Goal: Task Accomplishment & Management: Complete application form

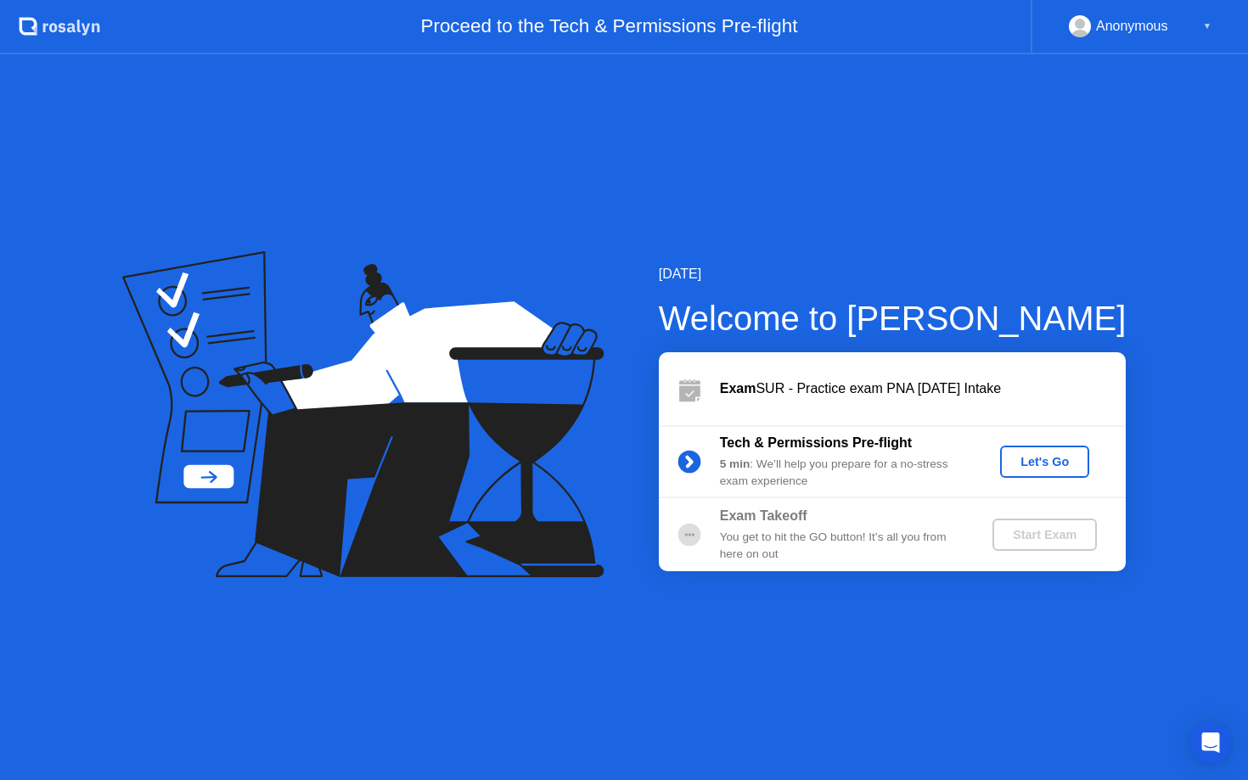
click at [1051, 465] on div "Let's Go" at bounding box center [1045, 462] width 76 height 14
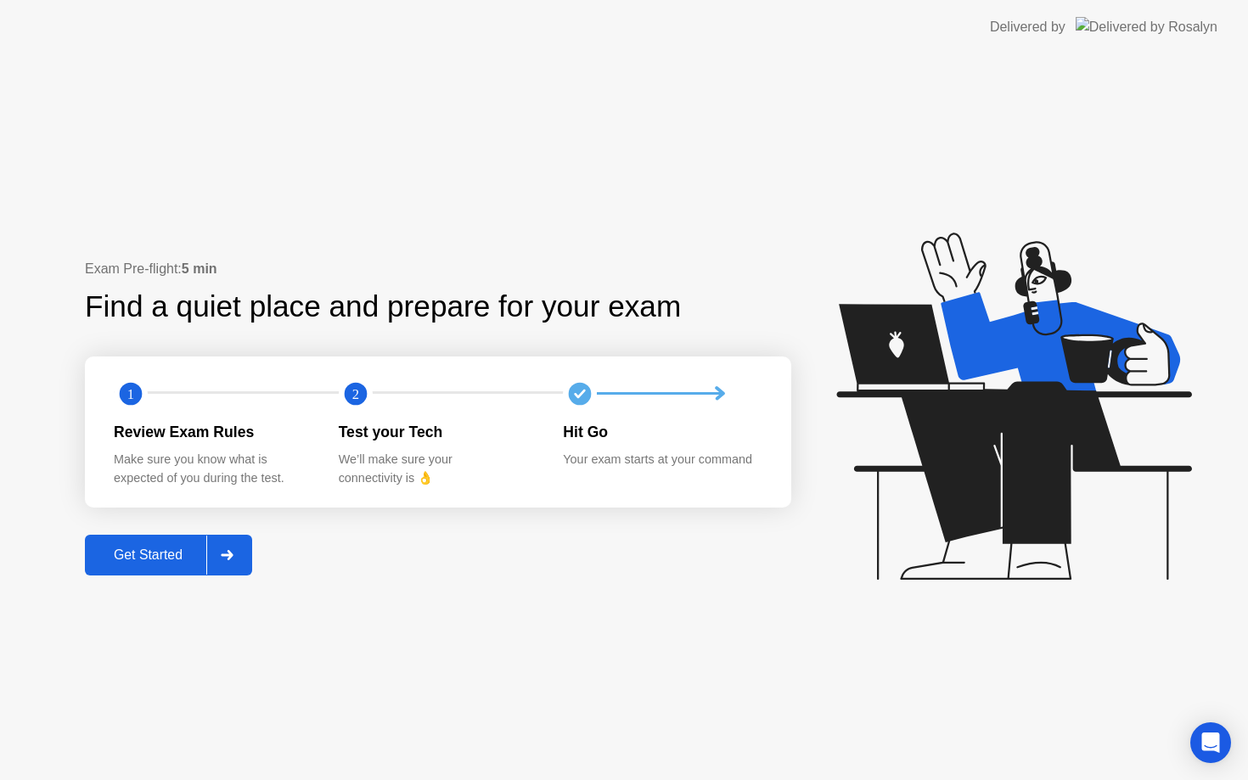
click at [234, 565] on div at bounding box center [226, 555] width 41 height 39
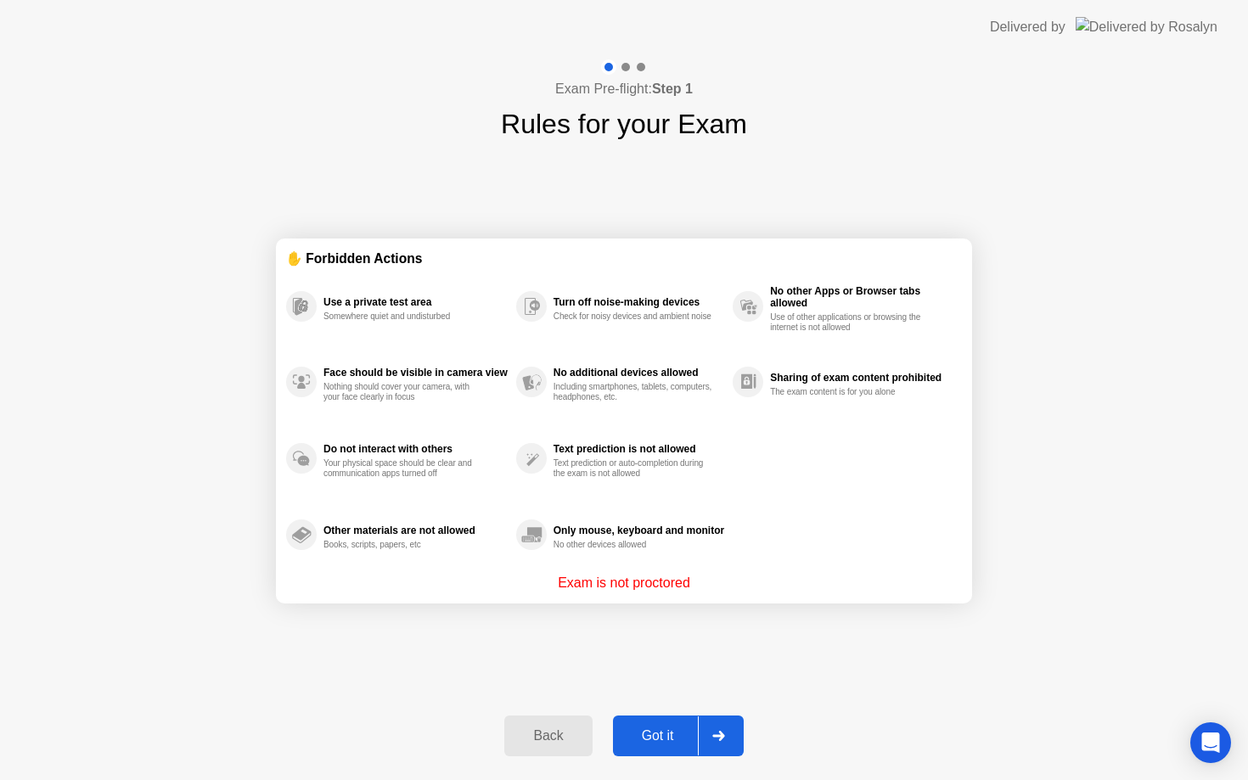
click at [664, 736] on div "Got it" at bounding box center [658, 736] width 80 height 15
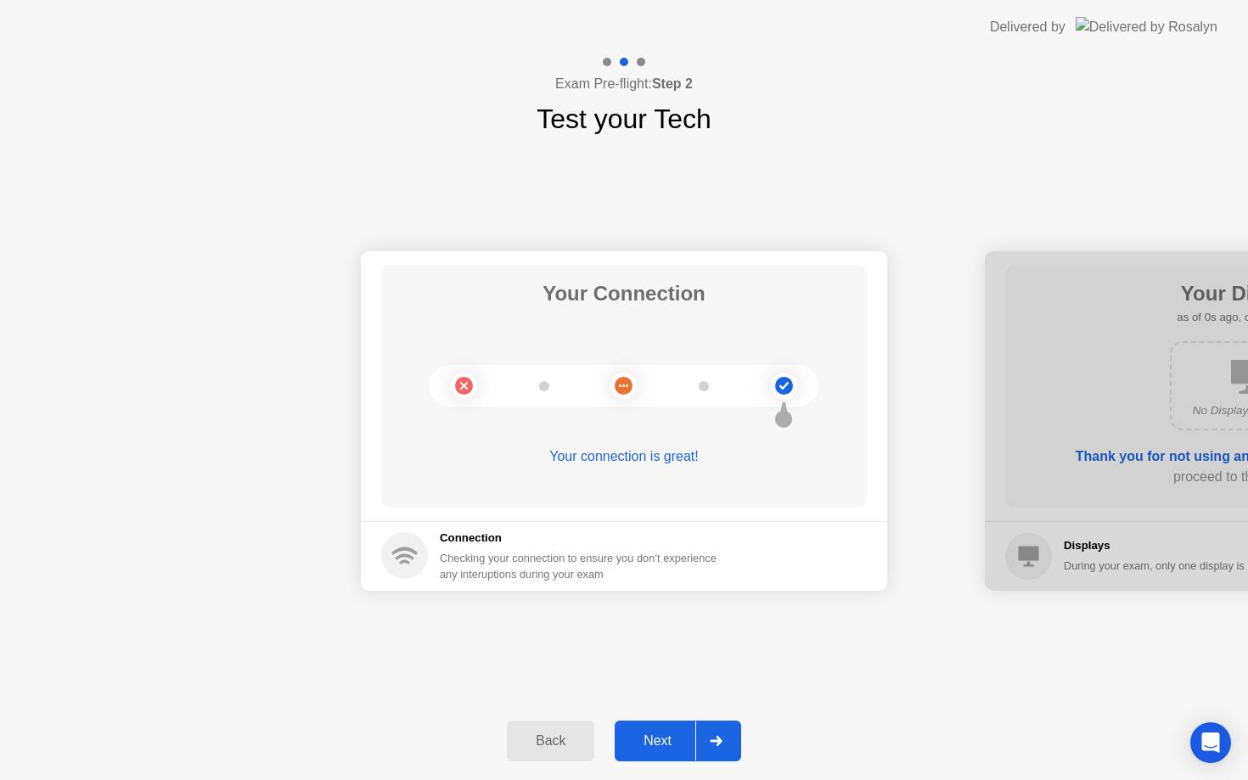
click at [672, 744] on div "Next" at bounding box center [658, 741] width 76 height 15
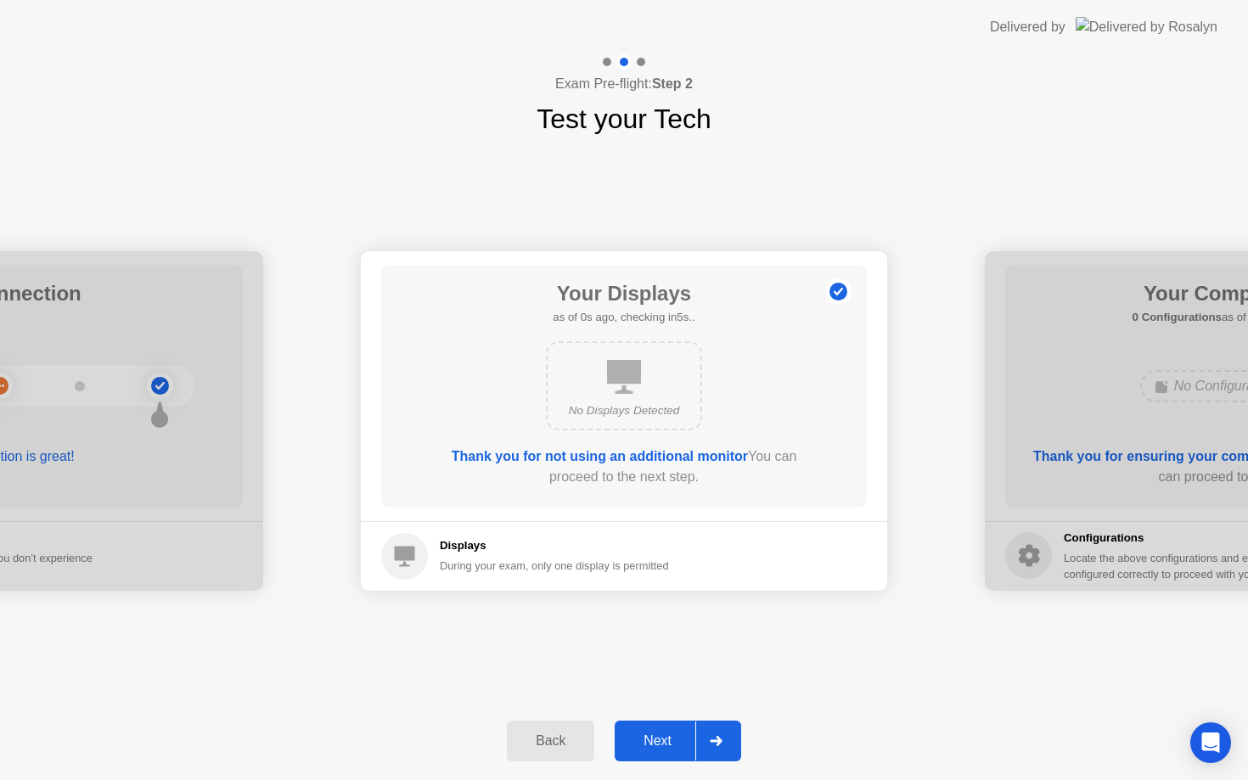
click at [672, 749] on div "Next" at bounding box center [658, 741] width 76 height 15
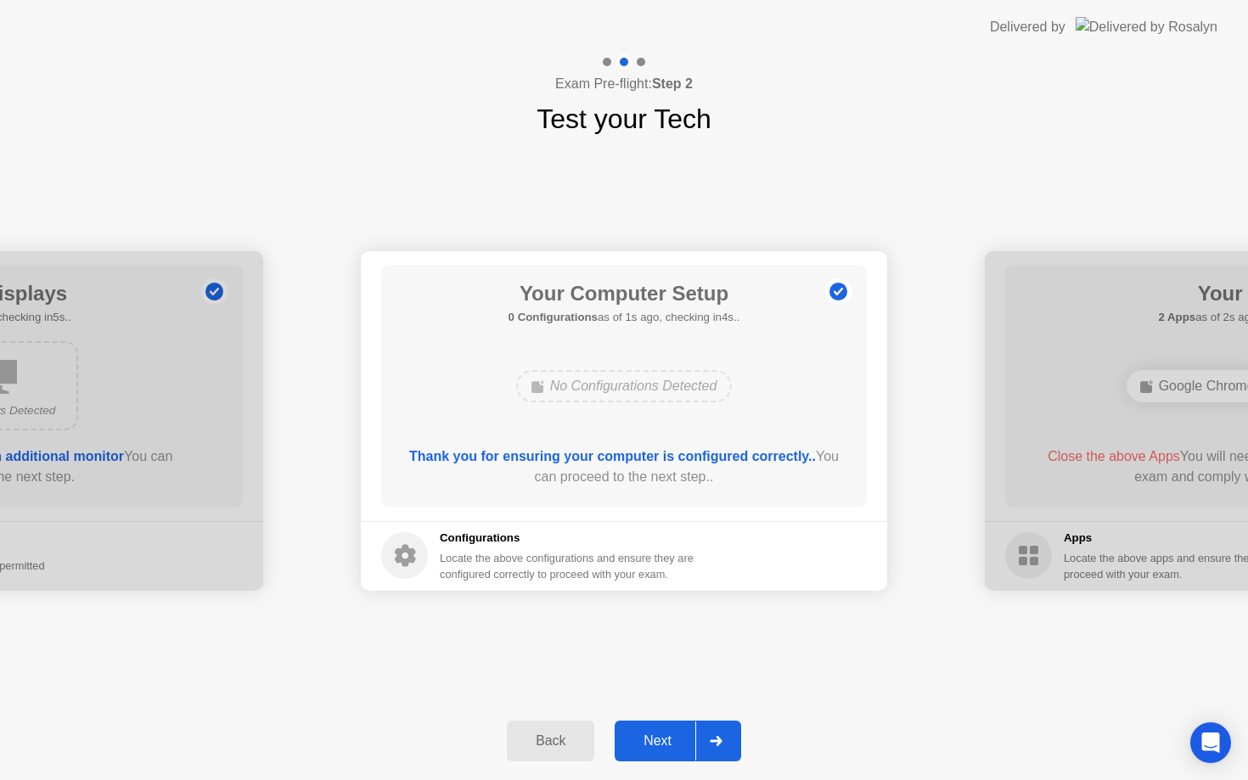
click at [672, 749] on div "Next" at bounding box center [658, 741] width 76 height 15
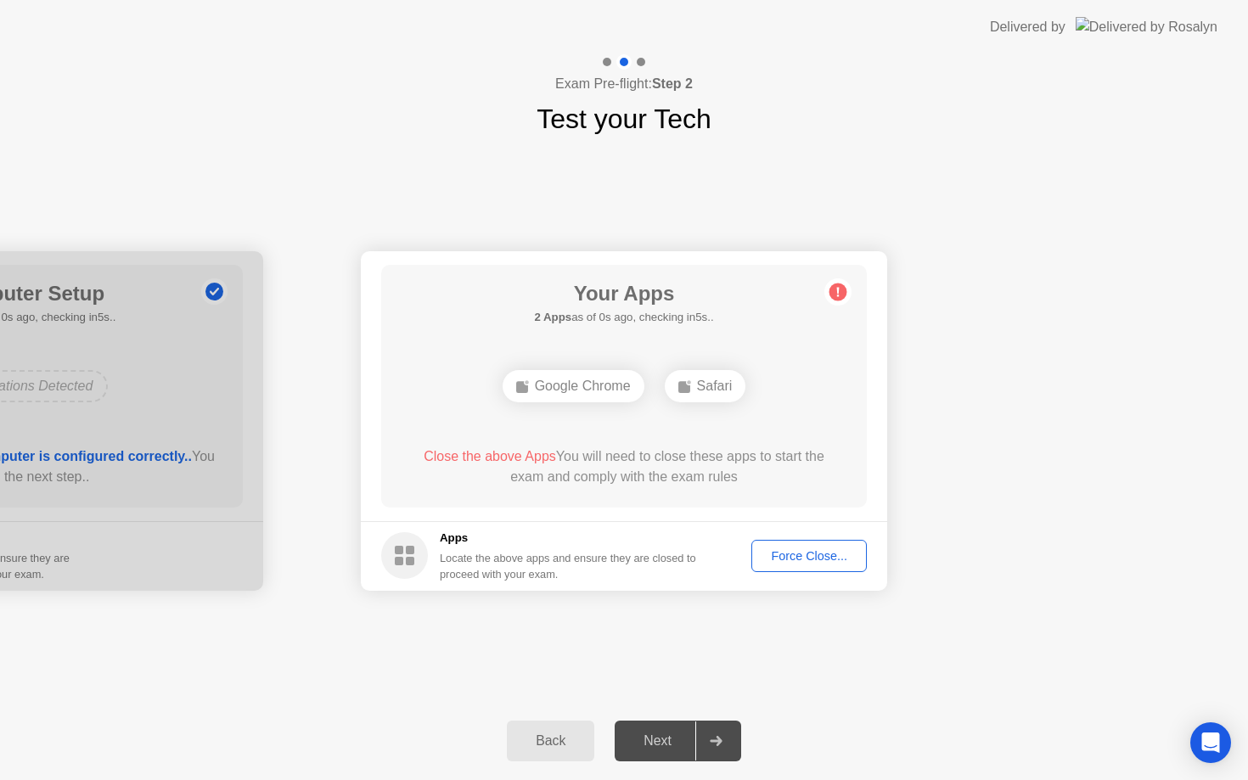
click at [672, 749] on div "Next" at bounding box center [658, 741] width 76 height 15
click at [724, 736] on div at bounding box center [716, 741] width 41 height 39
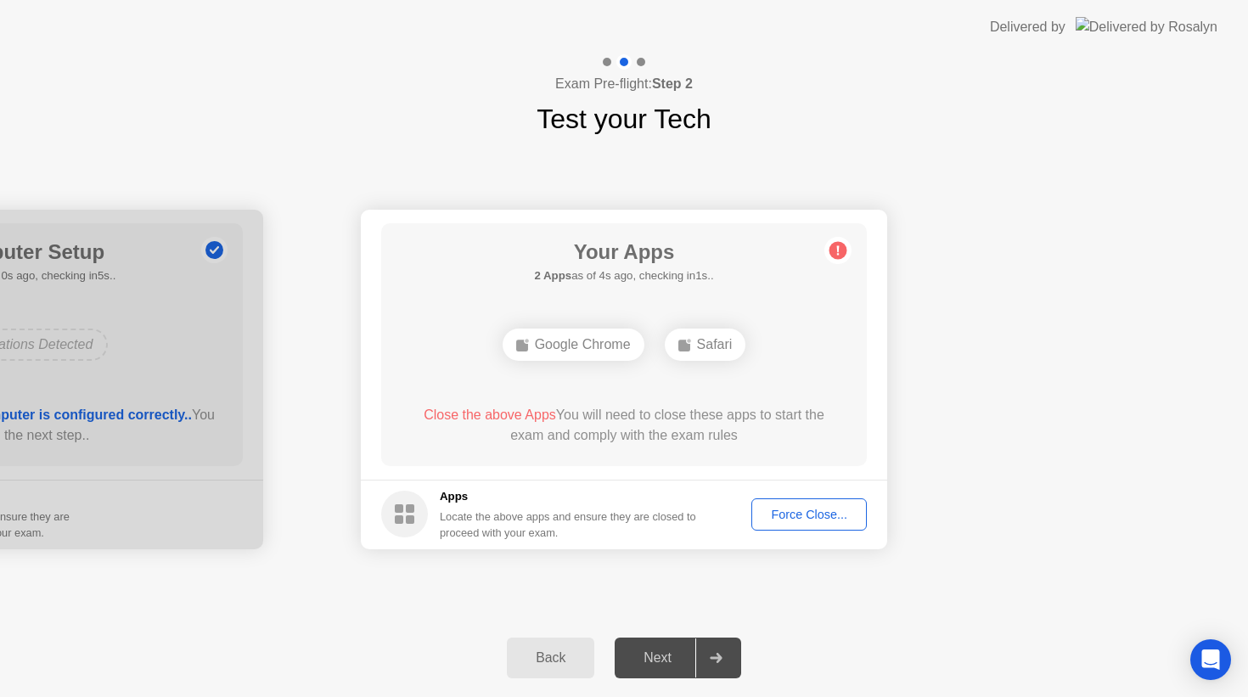
click at [831, 520] on div "Force Close..." at bounding box center [810, 515] width 104 height 14
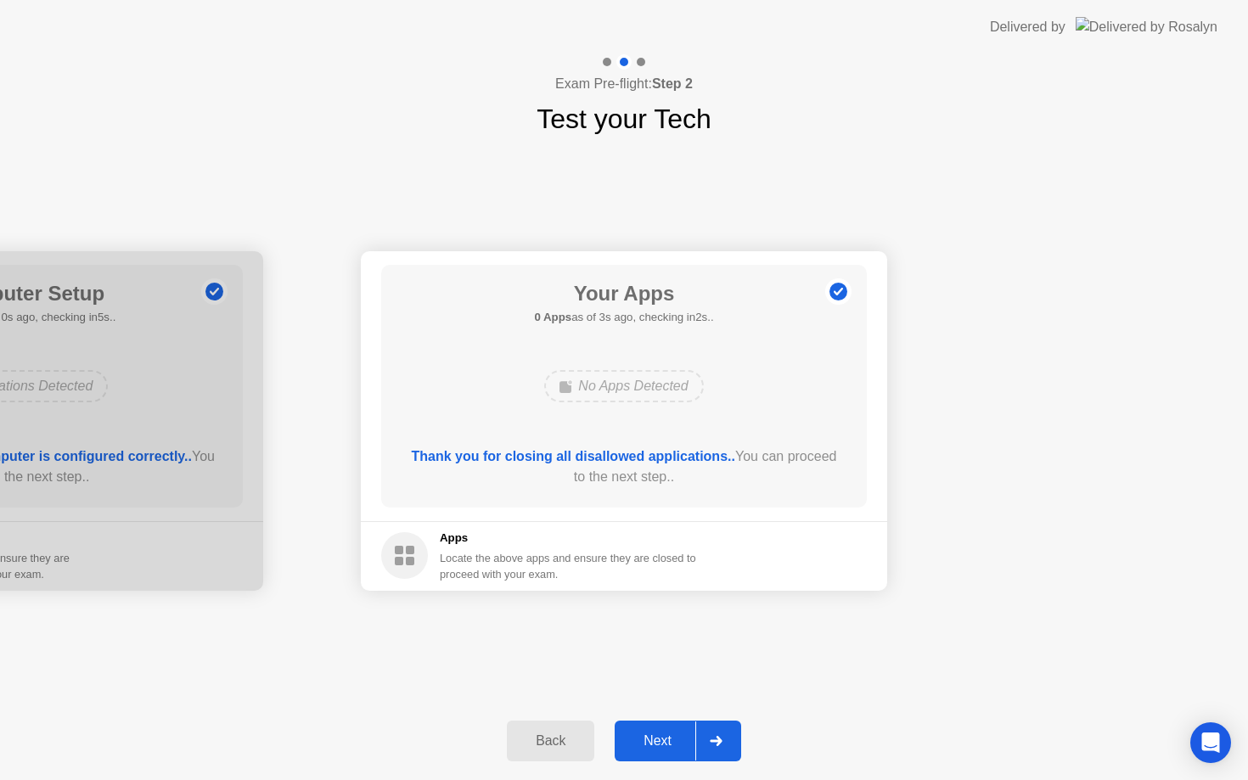
click at [668, 745] on div "Next" at bounding box center [658, 741] width 76 height 15
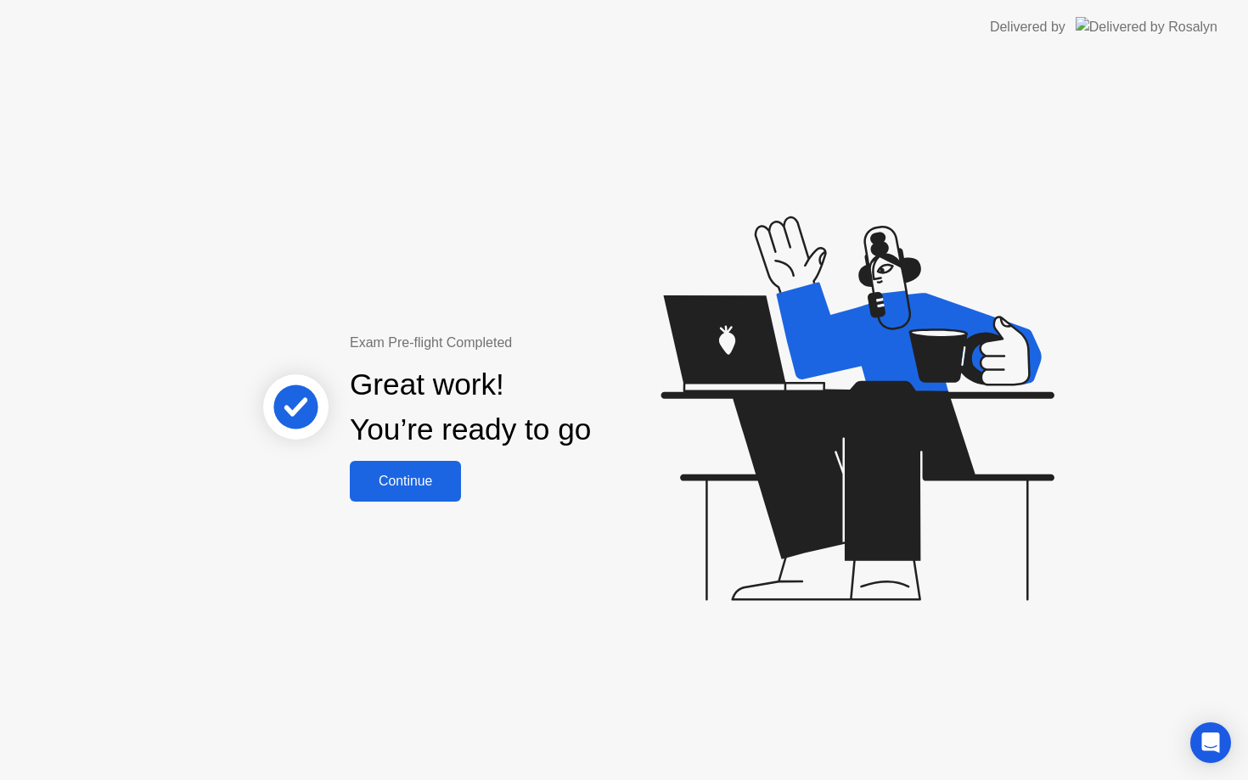
click at [405, 483] on div "Continue" at bounding box center [405, 481] width 101 height 15
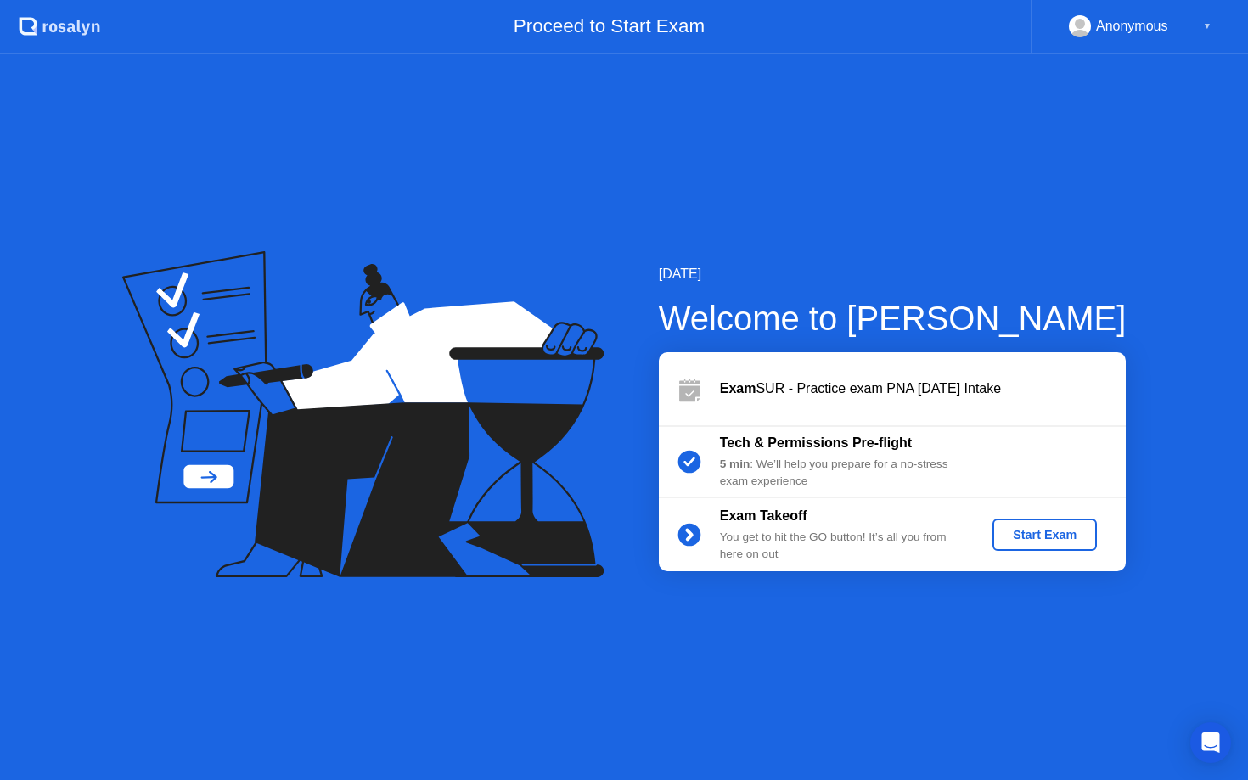
click at [1044, 529] on div "Start Exam" at bounding box center [1045, 535] width 91 height 14
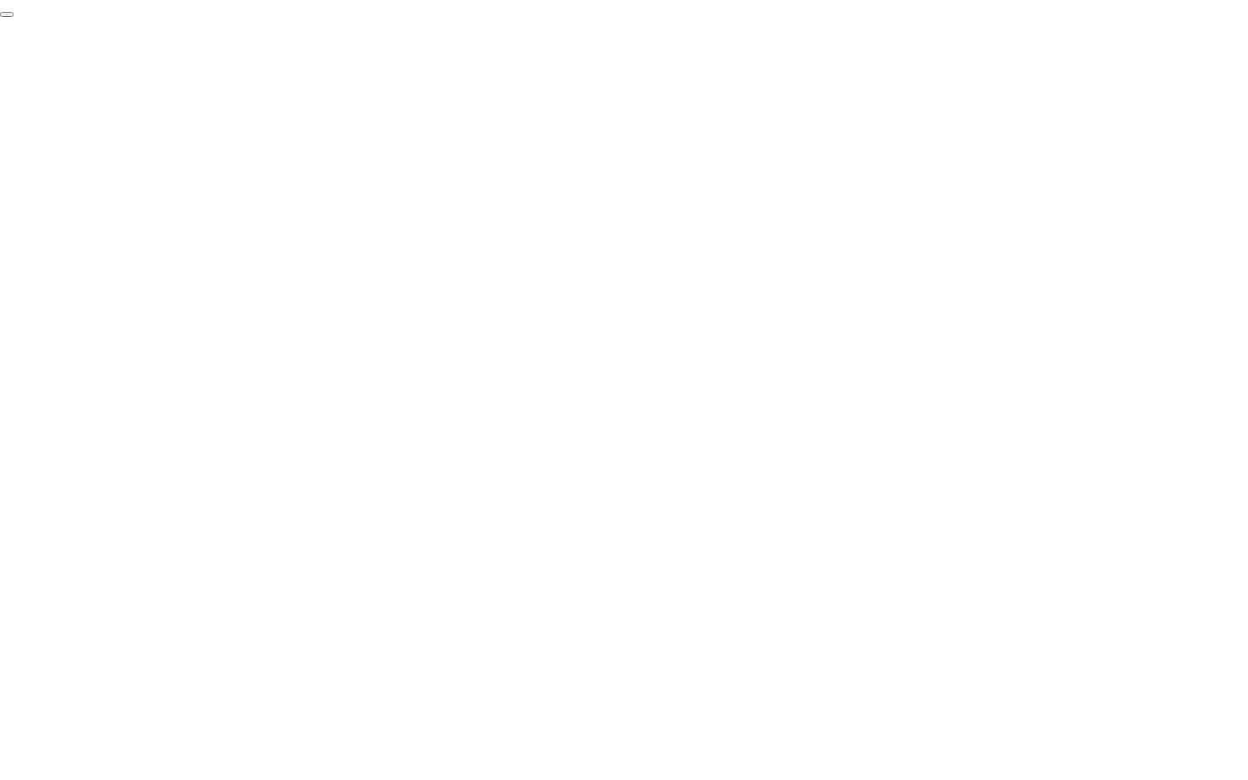
click div "End Proctoring Session"
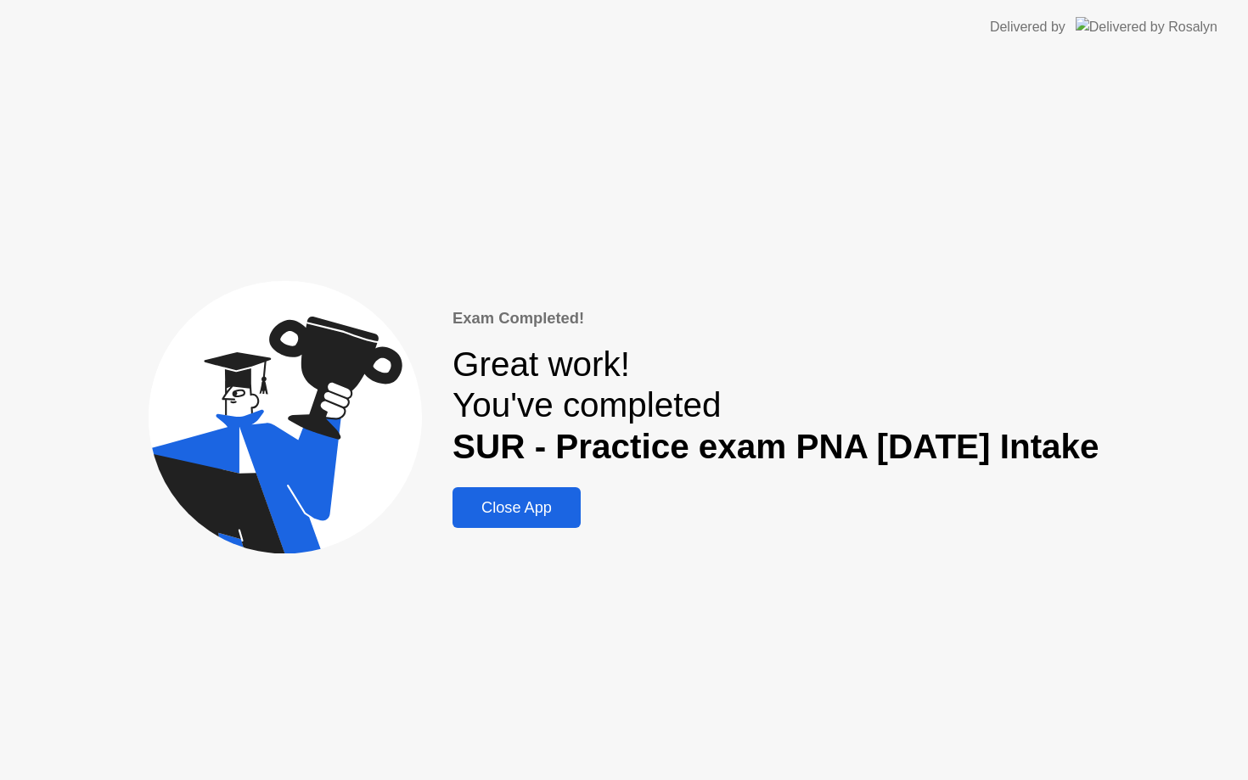
click at [526, 516] on div "Close App" at bounding box center [517, 508] width 118 height 18
